Goal: Navigation & Orientation: Go to known website

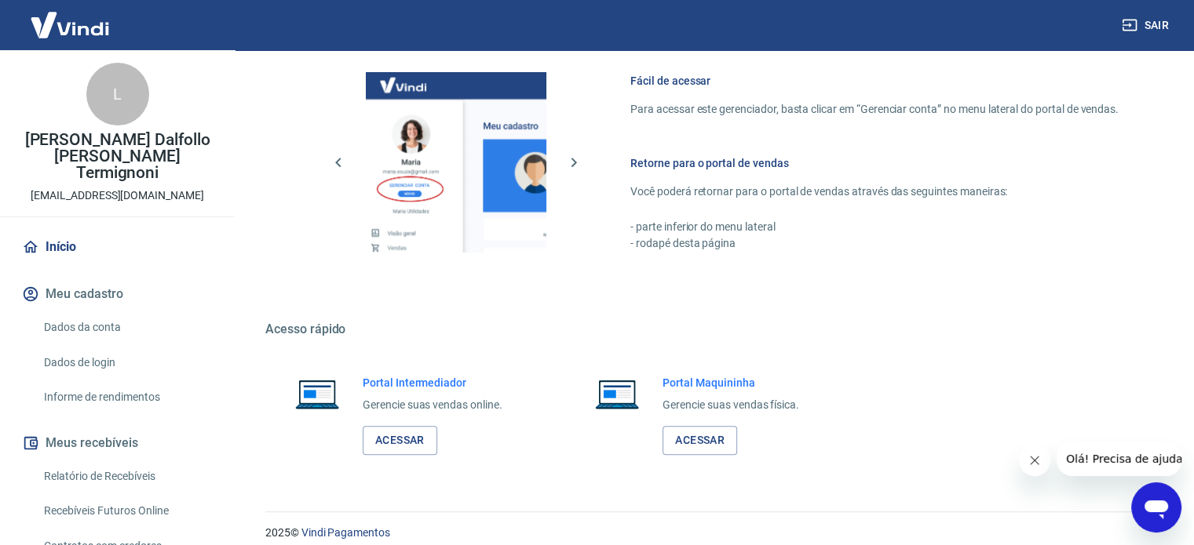
scroll to position [687, 0]
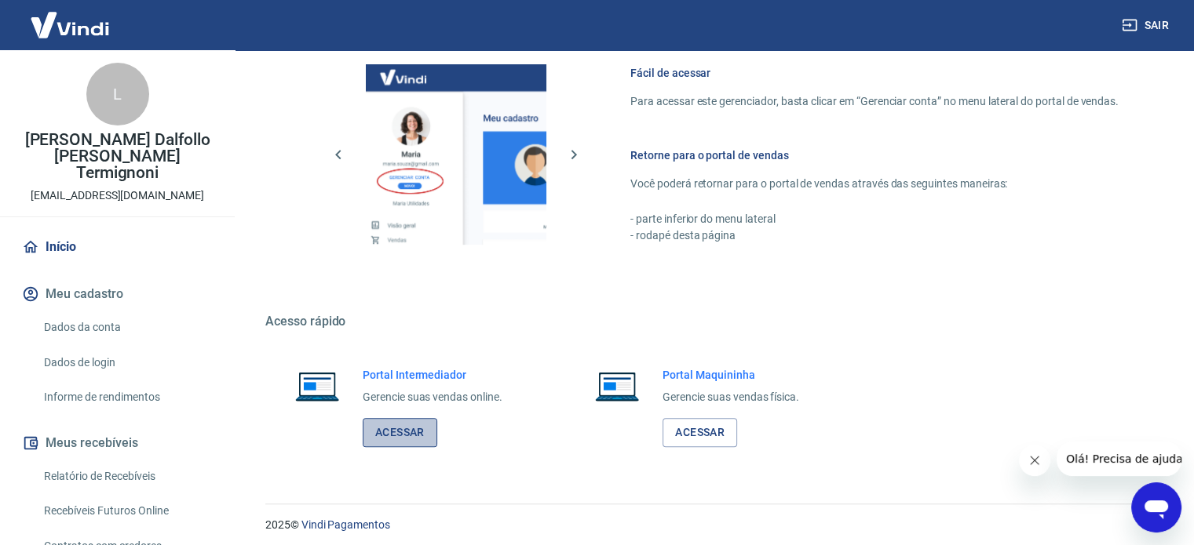
click at [399, 435] on link "Acessar" at bounding box center [400, 432] width 75 height 29
